Goal: Information Seeking & Learning: Learn about a topic

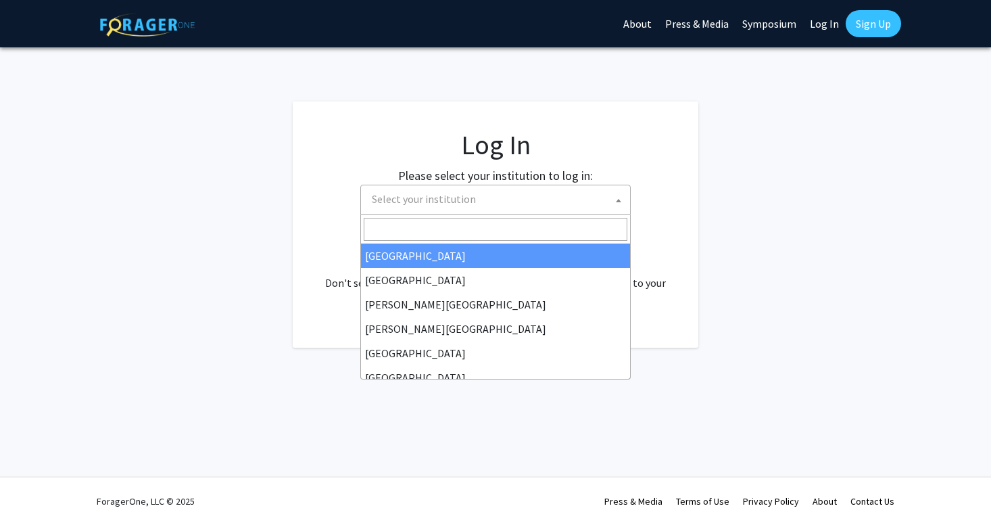
click at [457, 195] on span "Select your institution" at bounding box center [424, 199] width 104 height 14
select select "34"
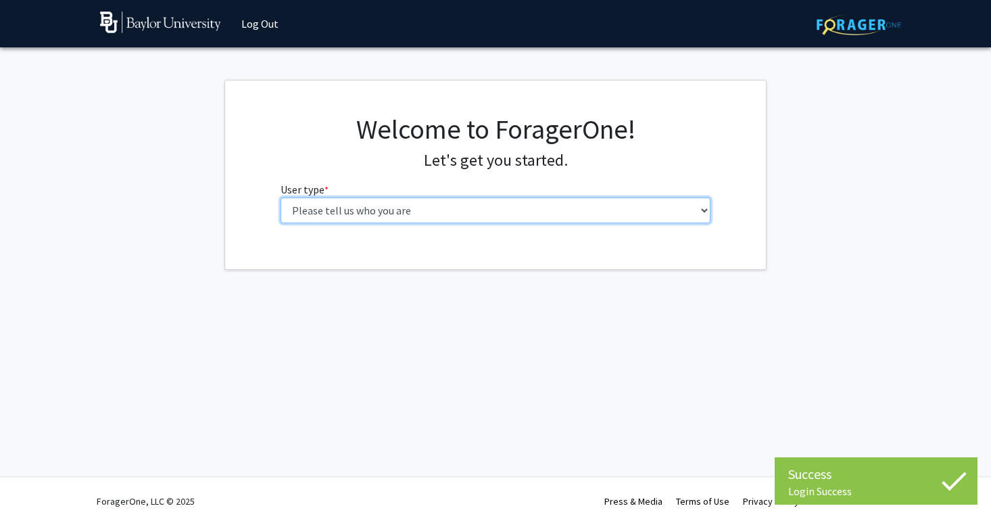
click at [498, 218] on select "Please tell us who you are Undergraduate Student Master's Student Doctoral Cand…" at bounding box center [496, 210] width 431 height 26
select select "1: undergrad"
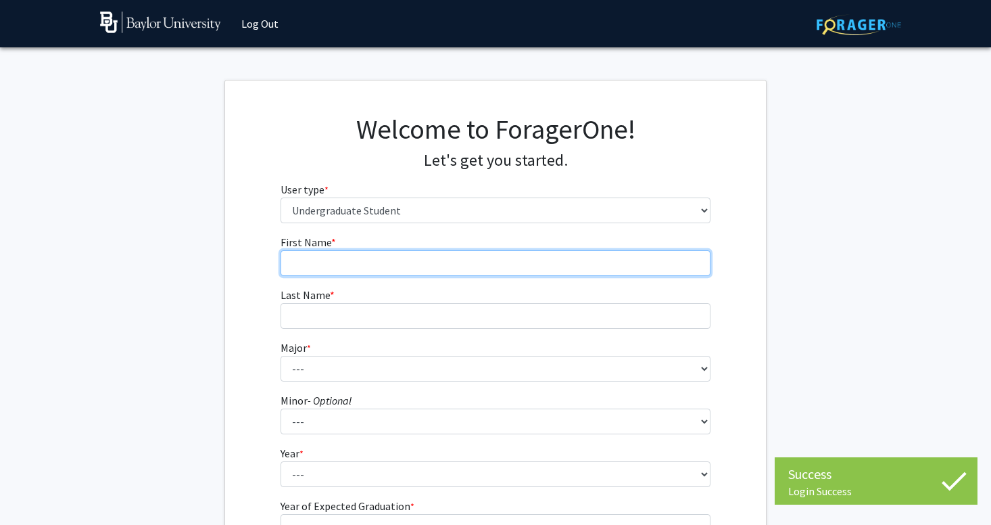
click at [460, 256] on input "First Name * required" at bounding box center [496, 263] width 431 height 26
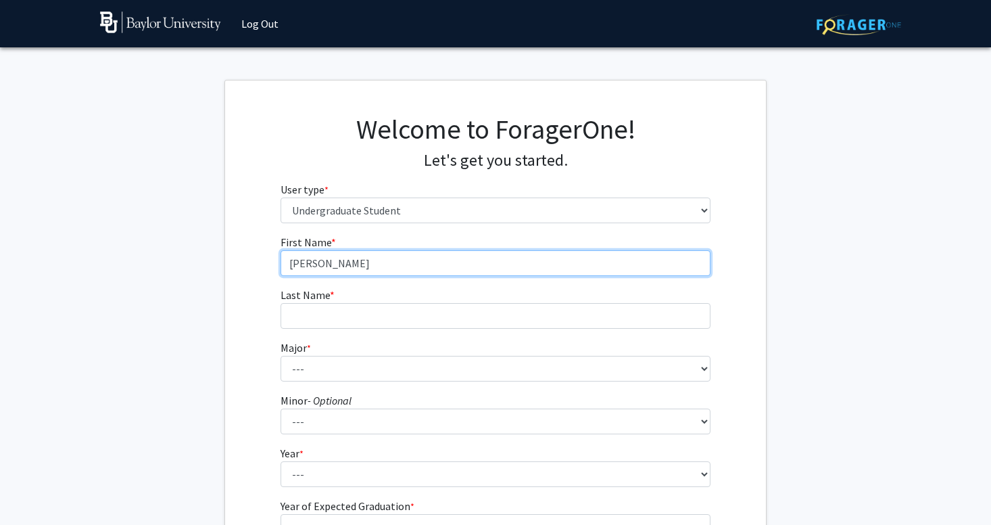
type input "[PERSON_NAME]"
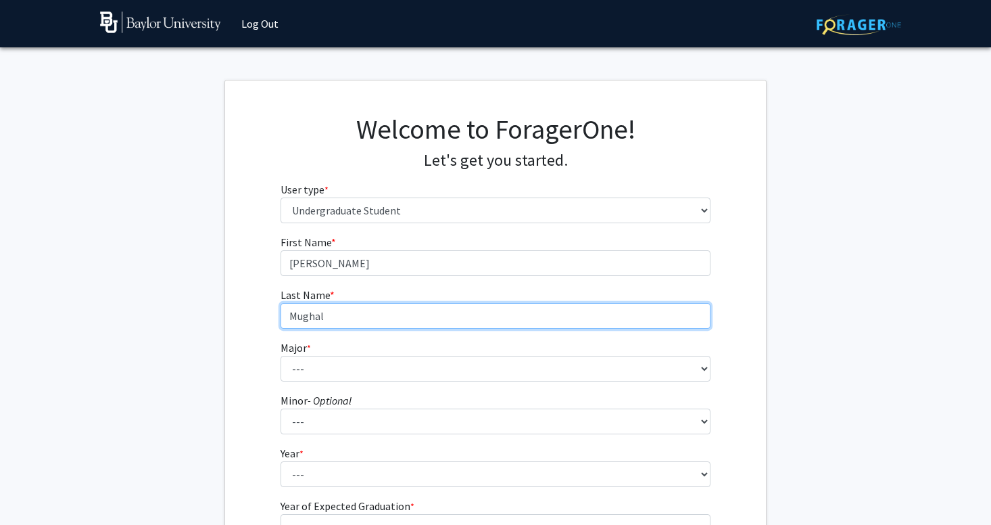
type input "Mughal"
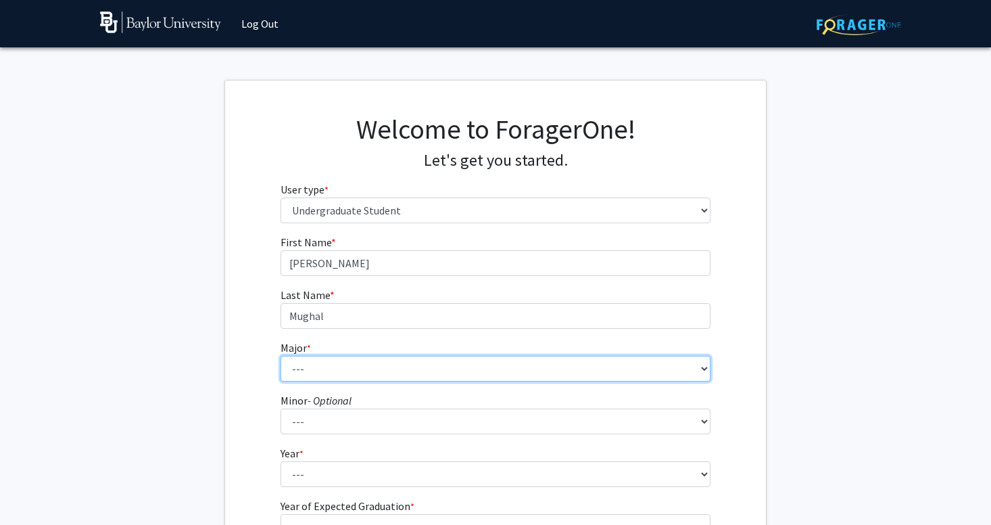
click at [405, 360] on select "--- Accounting American Studies Anthropology Apparel Design & Product Developme…" at bounding box center [496, 369] width 431 height 26
select select "16: 2681"
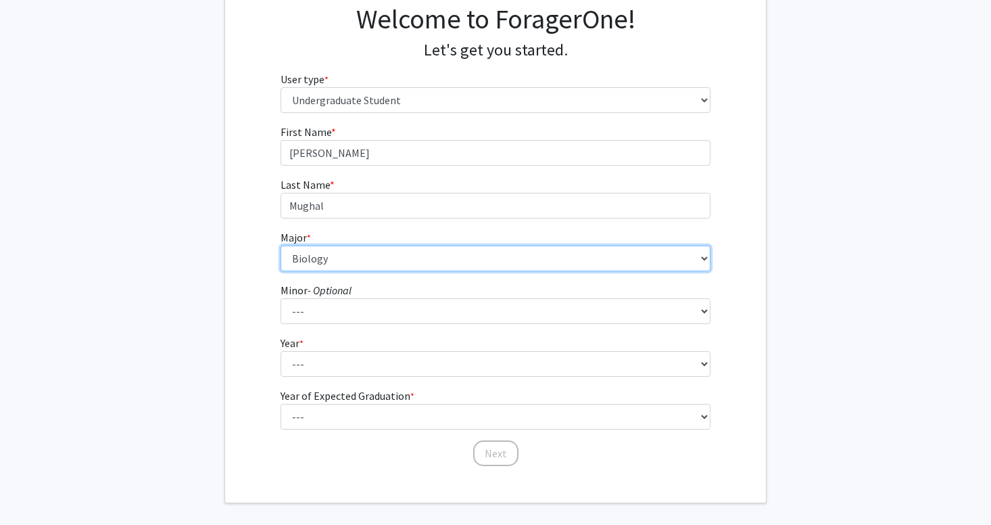
scroll to position [112, 0]
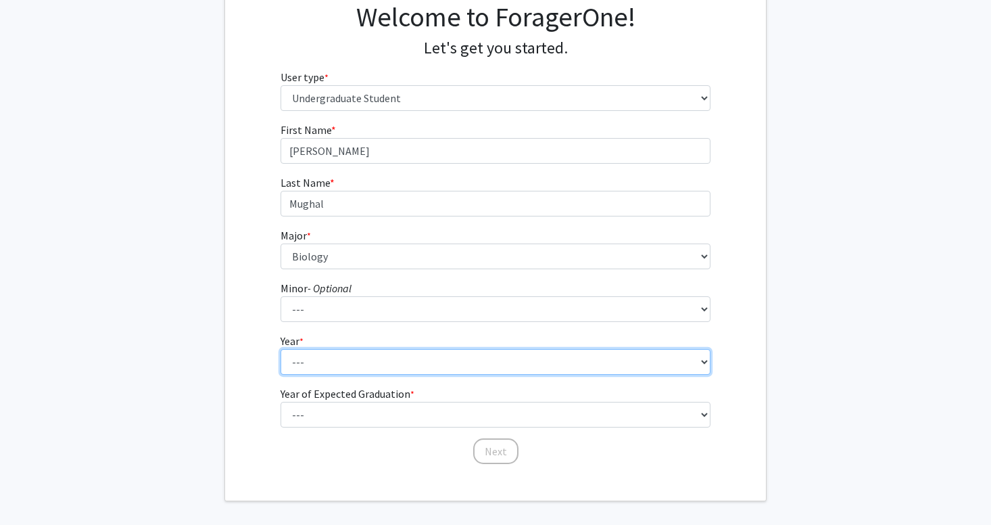
click at [334, 360] on select "--- First-year Sophomore Junior Senior Postbaccalaureate Certificate" at bounding box center [496, 362] width 431 height 26
select select "1: first-year"
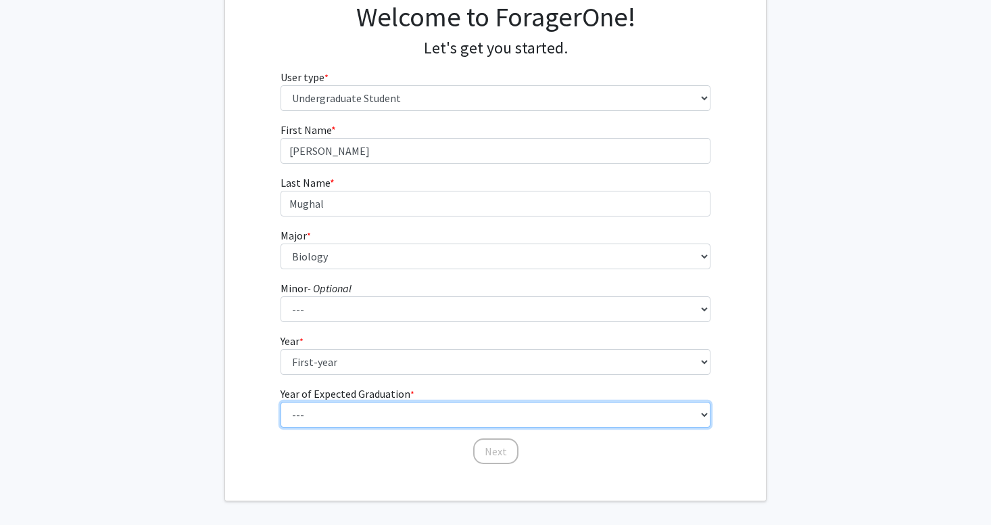
click at [337, 409] on select "--- 2025 2026 2027 2028 2029 2030 2031 2032 2033 2034" at bounding box center [496, 415] width 431 height 26
select select "5: 2029"
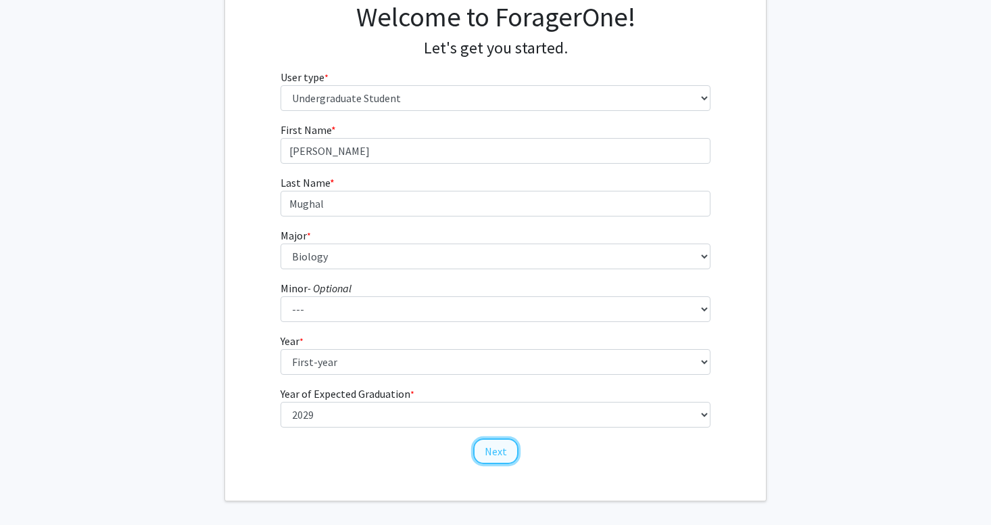
click at [484, 446] on button "Next" at bounding box center [495, 451] width 45 height 26
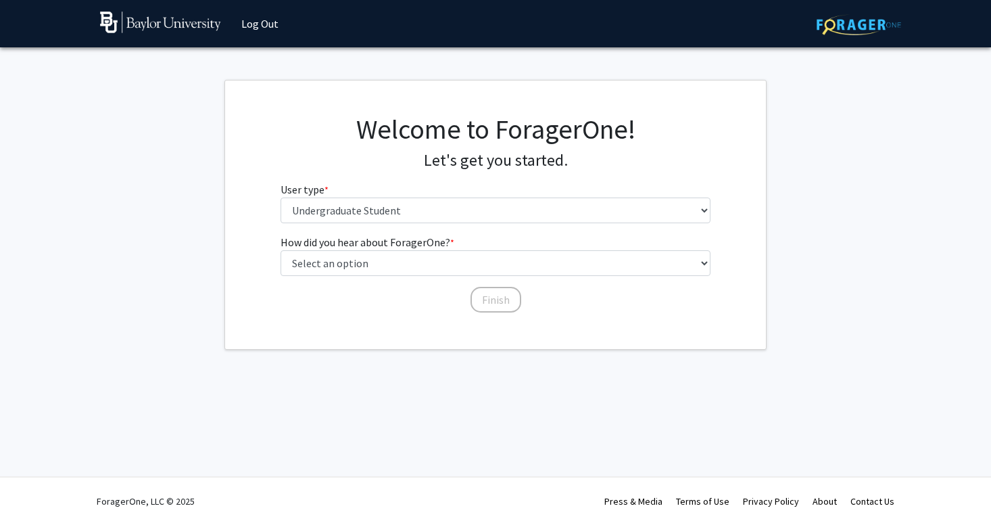
scroll to position [0, 0]
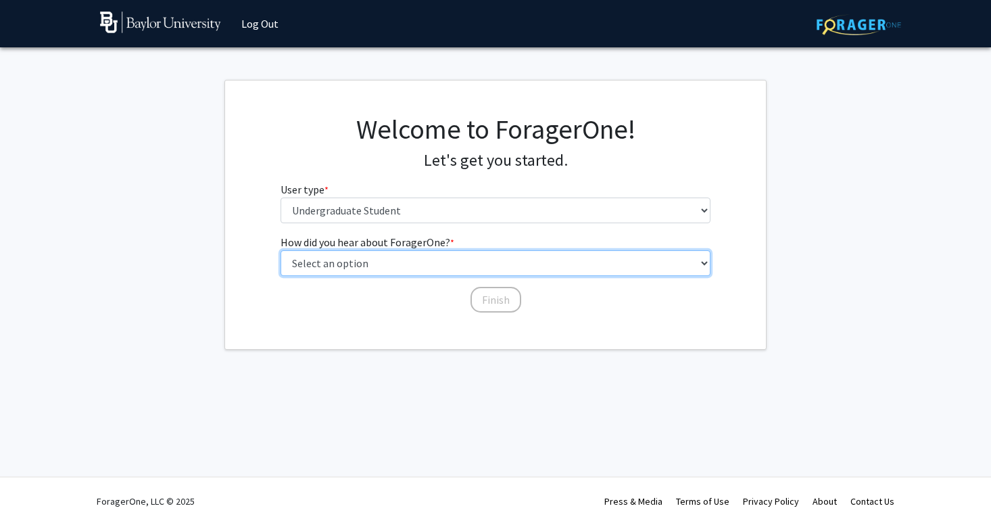
click at [480, 263] on select "Select an option Peer/student recommendation Faculty/staff recommendation Unive…" at bounding box center [496, 263] width 431 height 26
select select "3: university_website"
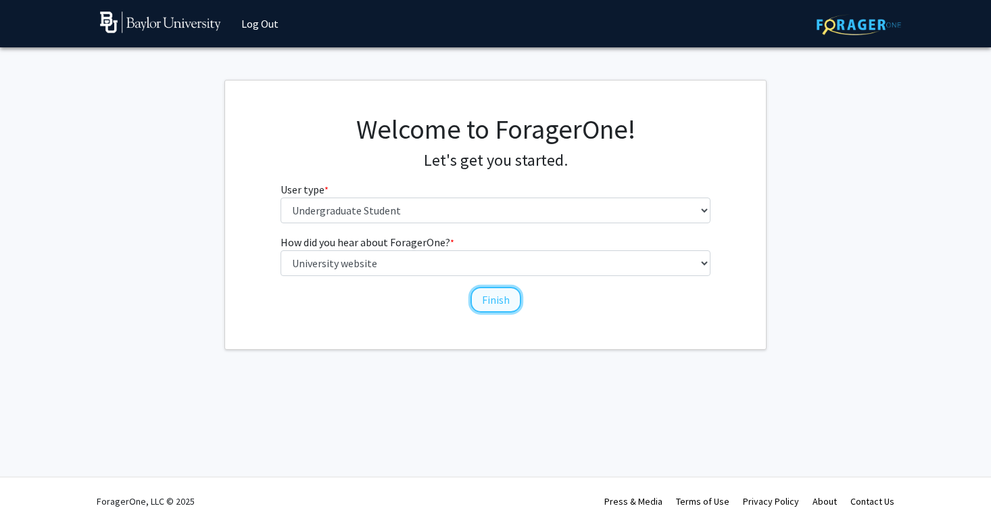
click at [494, 301] on button "Finish" at bounding box center [496, 300] width 51 height 26
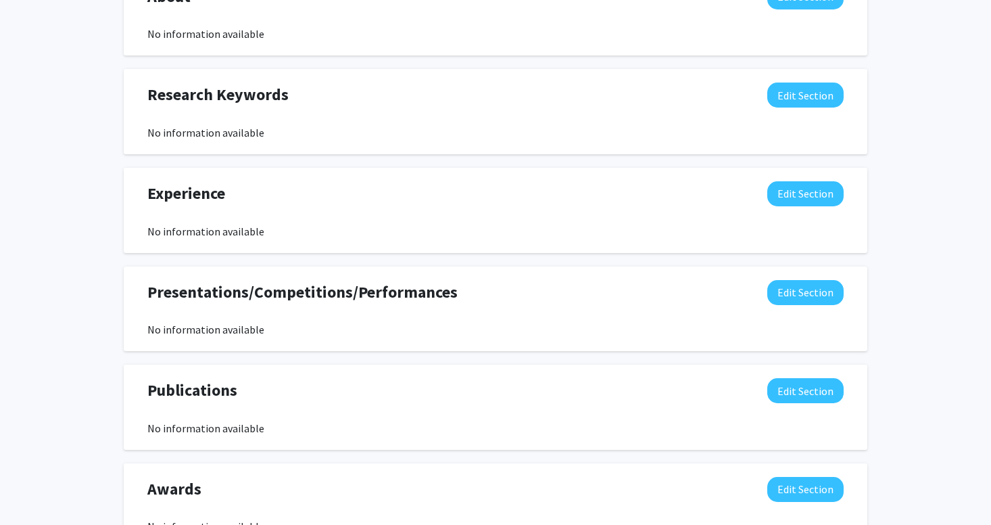
scroll to position [494, 0]
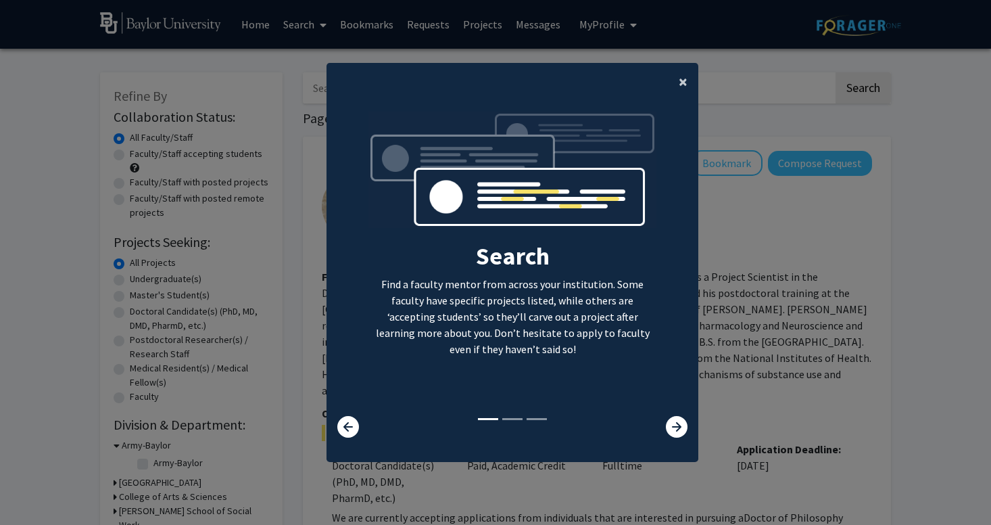
click at [677, 89] on button "×" at bounding box center [683, 82] width 30 height 38
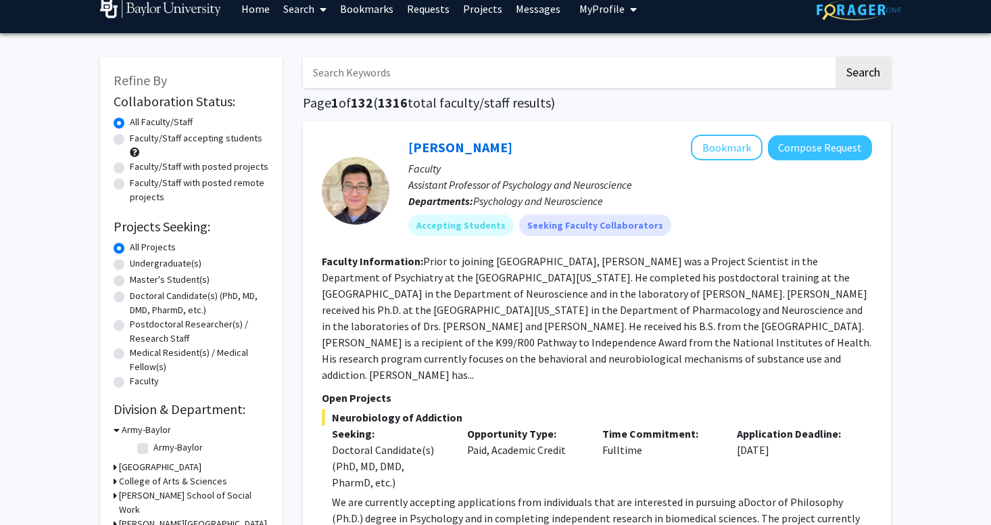
scroll to position [19, 0]
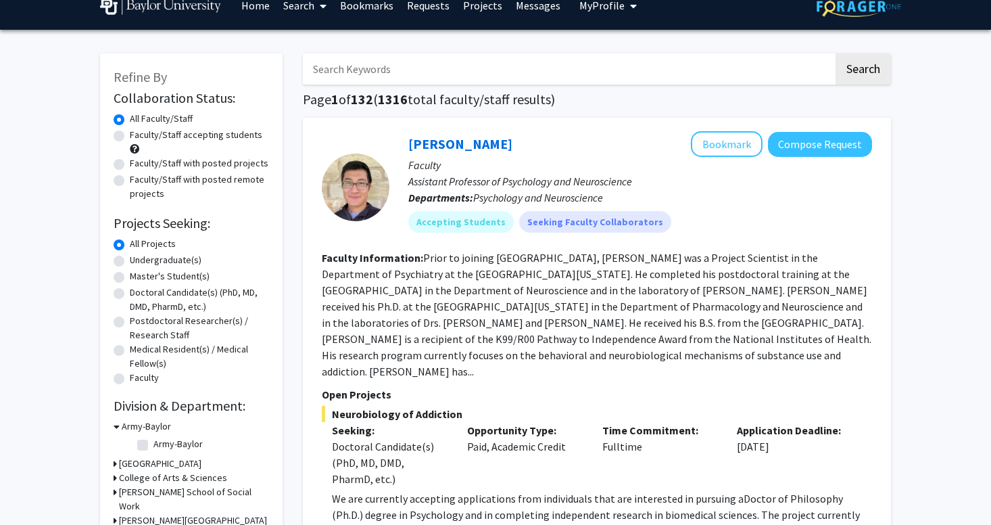
click at [185, 260] on label "Undergraduate(s)" at bounding box center [166, 260] width 72 height 14
click at [139, 260] on input "Undergraduate(s)" at bounding box center [134, 257] width 9 height 9
radio input "true"
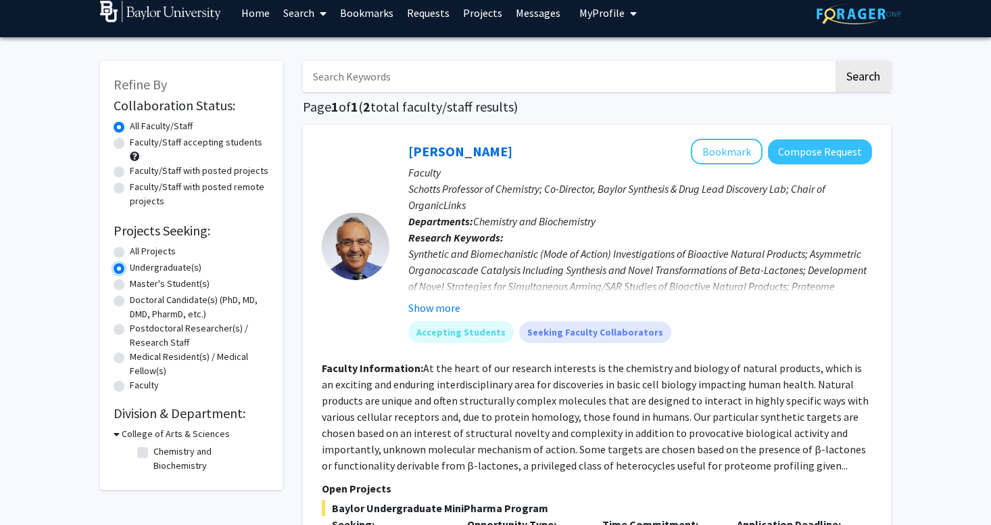
scroll to position [15, 0]
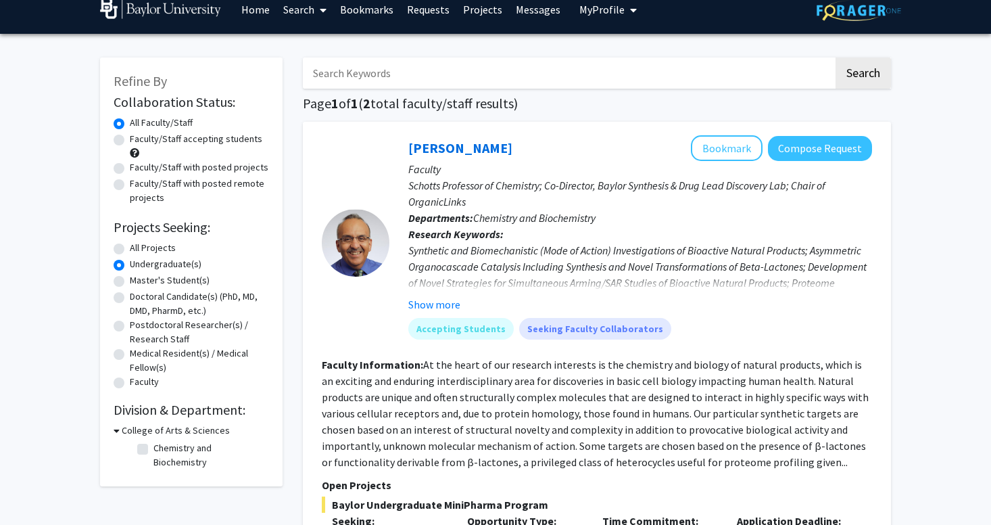
click at [190, 141] on label "Faculty/Staff accepting students" at bounding box center [196, 139] width 133 height 14
click at [139, 141] on input "Faculty/Staff accepting students" at bounding box center [134, 136] width 9 height 9
radio input "true"
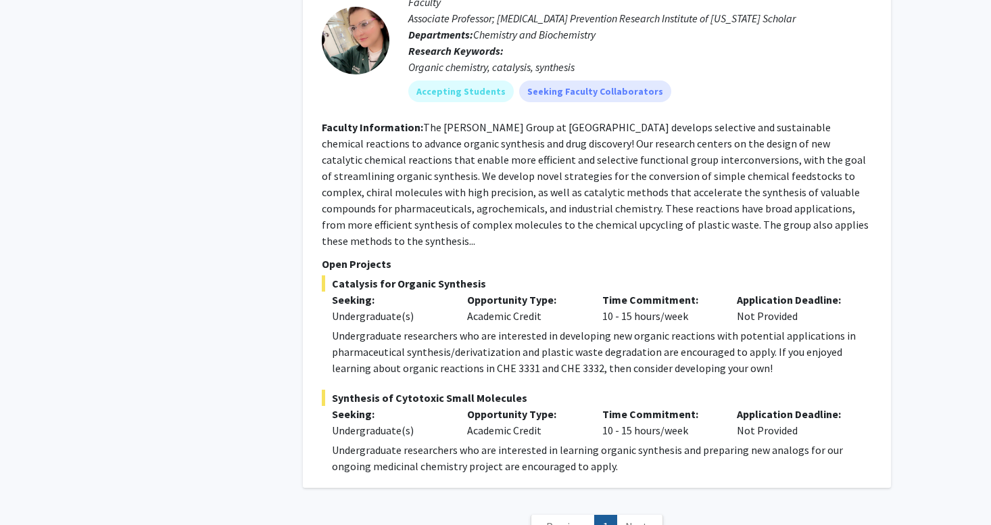
scroll to position [780, 0]
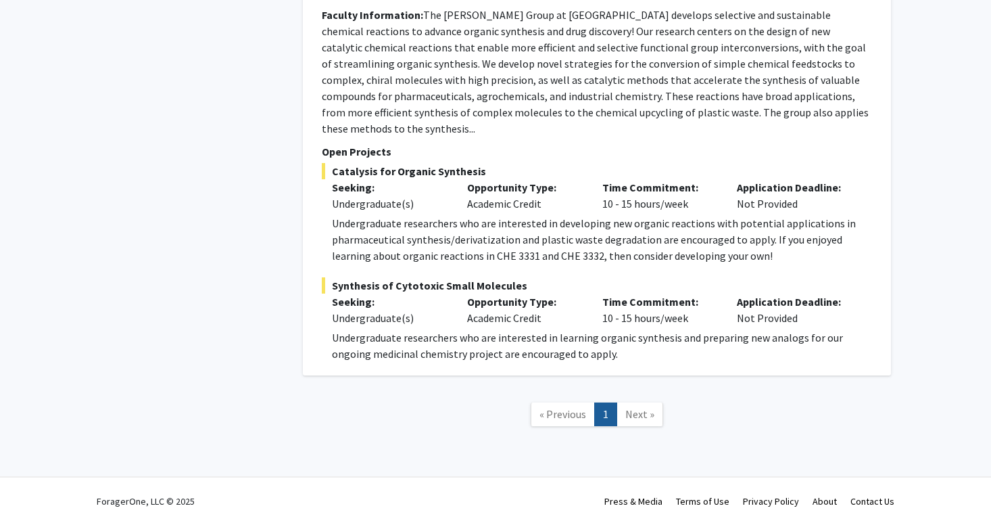
click at [642, 413] on span "Next »" at bounding box center [639, 414] width 29 height 14
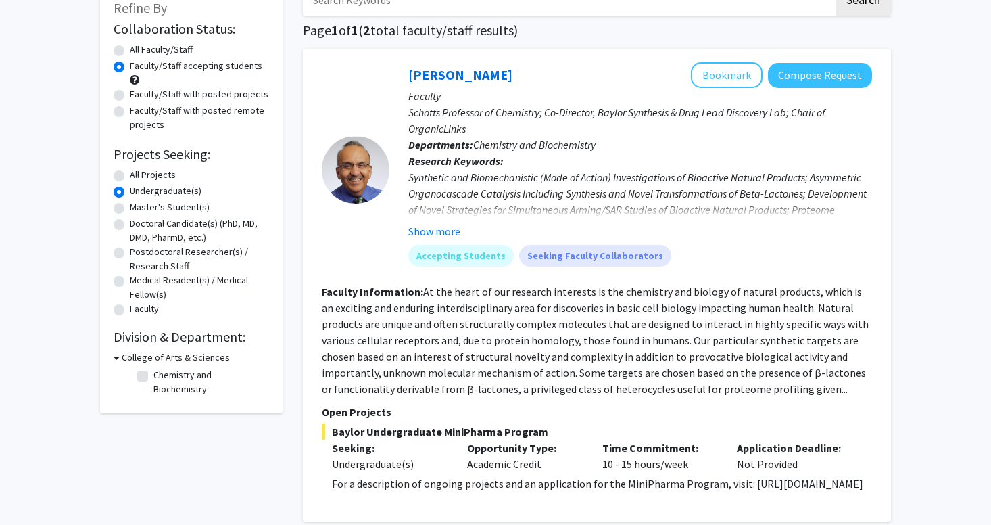
scroll to position [81, 0]
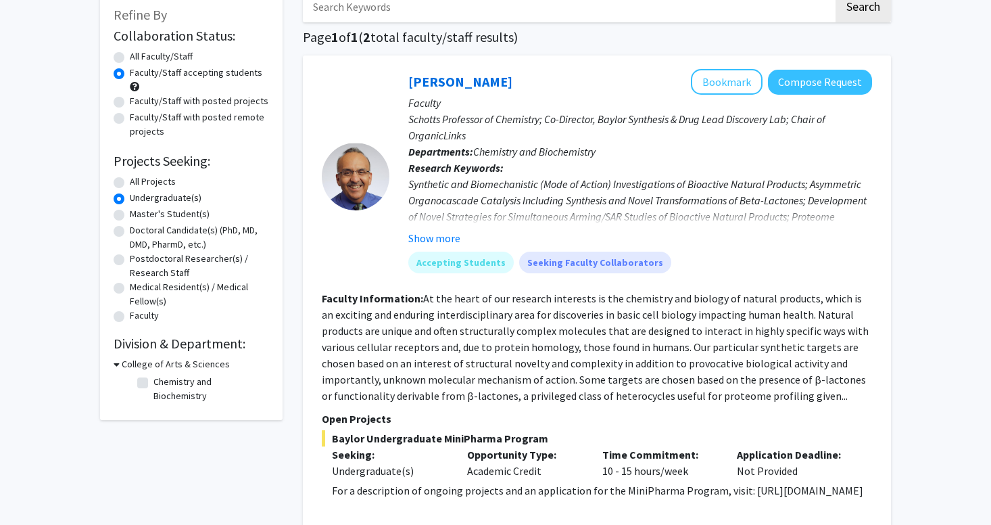
click at [130, 58] on label "All Faculty/Staff" at bounding box center [161, 56] width 63 height 14
click at [130, 58] on input "All Faculty/Staff" at bounding box center [134, 53] width 9 height 9
radio input "true"
